Goal: Information Seeking & Learning: Learn about a topic

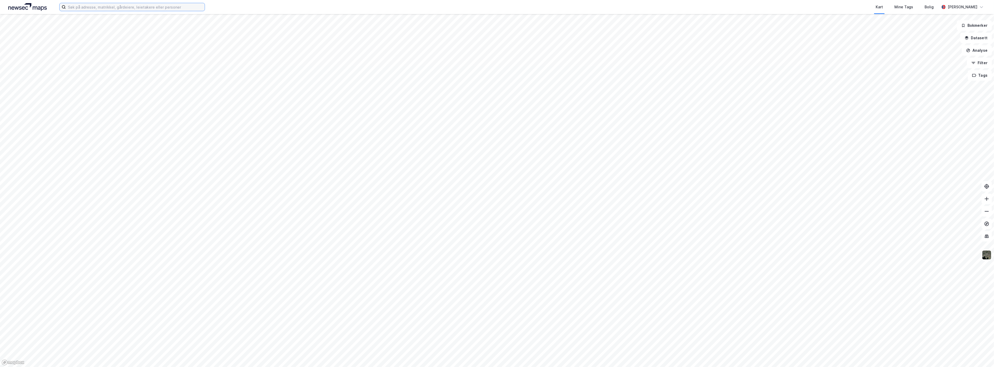
click at [115, 8] on input at bounding box center [135, 7] width 139 height 8
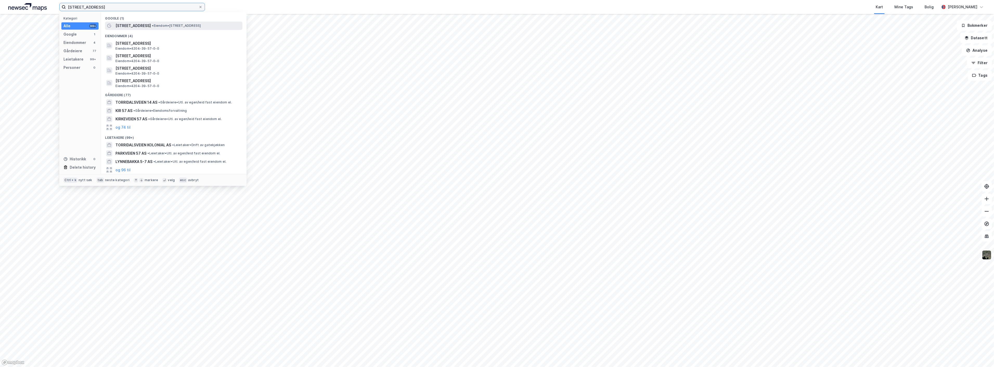
type input "[STREET_ADDRESS]"
click at [132, 27] on span "[STREET_ADDRESS]" at bounding box center [132, 26] width 35 height 6
